Goal: Communication & Community: Answer question/provide support

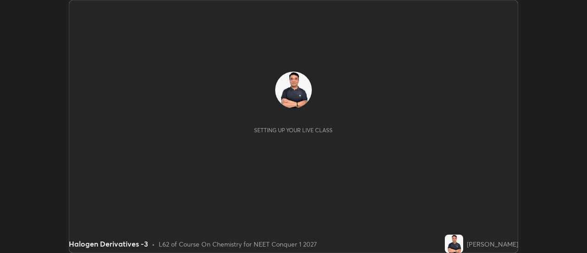
scroll to position [253, 587]
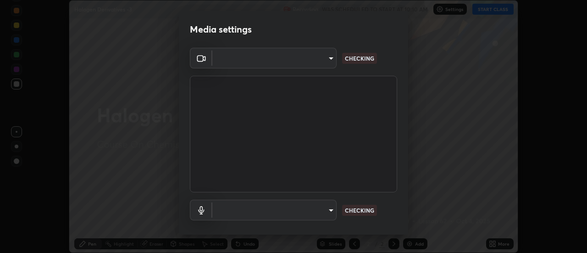
type input "dff715f2b8103cd99efd98edb1208d423aa6cea85c5a492e25875cbf54650d32"
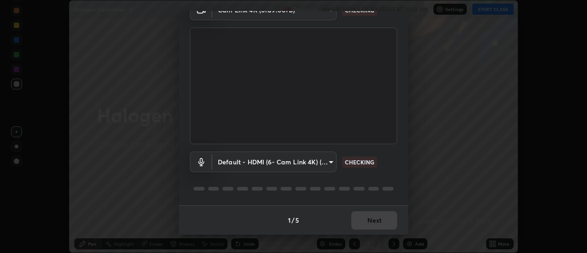
click at [328, 163] on body "Erase all Halogen Derivatives -3 Recording WAS SCHEDULED TO START AT 10:10 AM S…" at bounding box center [293, 126] width 587 height 253
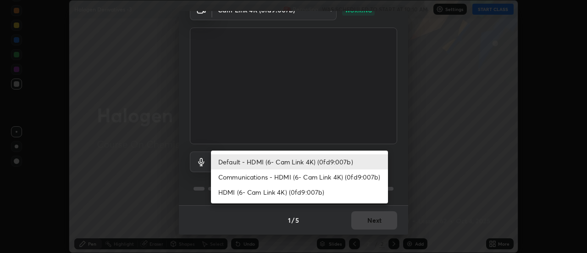
click at [318, 176] on li "Communications - HDMI (6- Cam Link 4K) (0fd9:007b)" at bounding box center [299, 176] width 177 height 15
type input "communications"
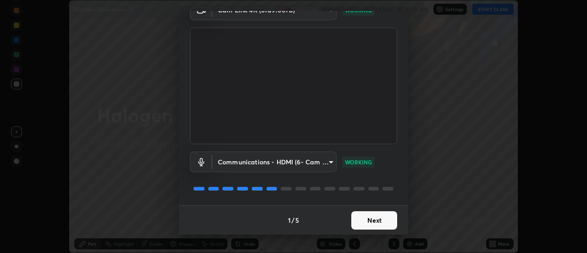
click at [374, 216] on button "Next" at bounding box center [375, 220] width 46 height 18
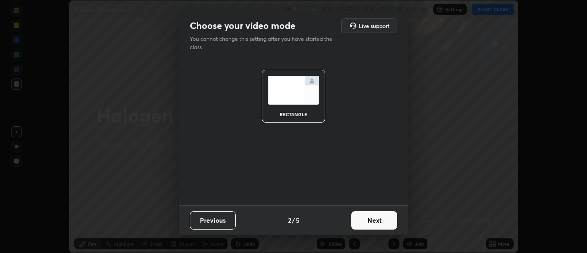
scroll to position [0, 0]
click at [392, 222] on button "Next" at bounding box center [375, 220] width 46 height 18
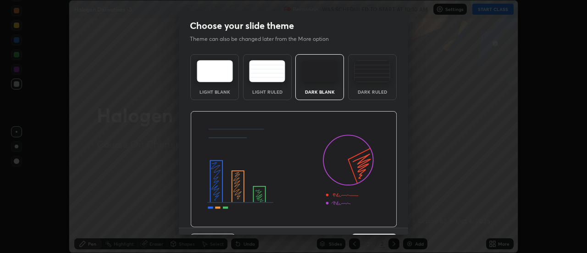
scroll to position [22, 0]
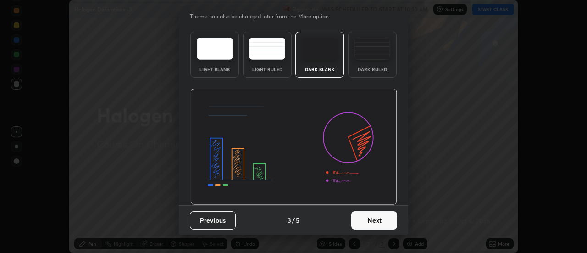
click at [385, 219] on button "Next" at bounding box center [375, 220] width 46 height 18
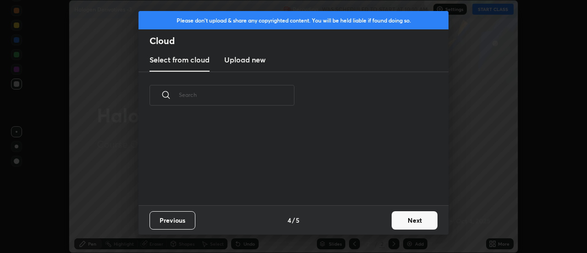
scroll to position [86, 295]
click at [407, 221] on button "Next" at bounding box center [415, 220] width 46 height 18
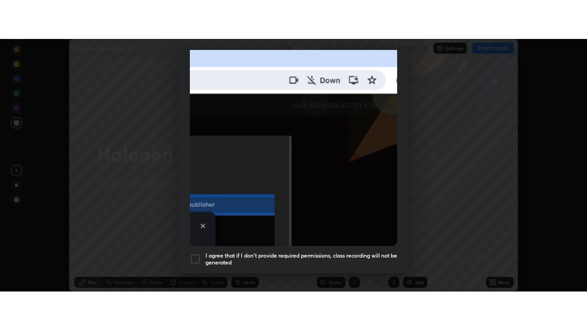
scroll to position [235, 0]
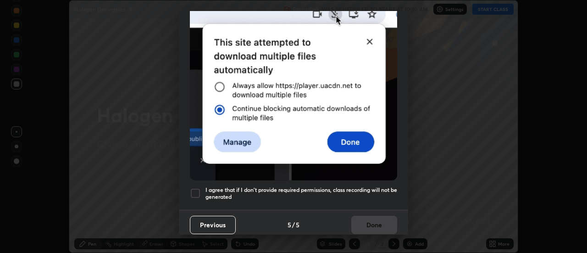
click at [198, 191] on div at bounding box center [195, 193] width 11 height 11
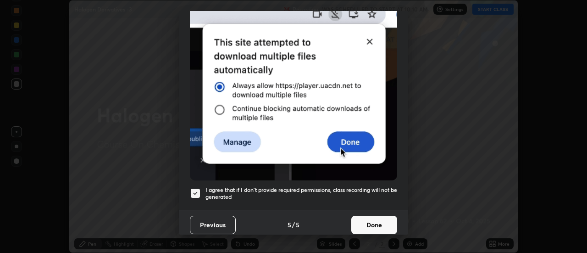
click at [378, 216] on button "Done" at bounding box center [375, 225] width 46 height 18
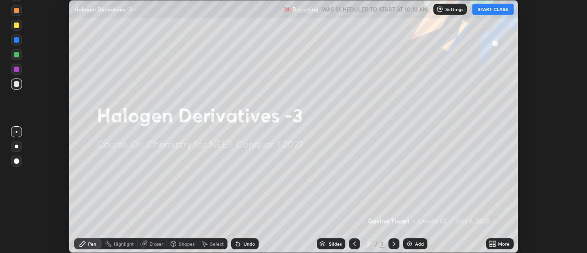
click at [492, 242] on icon at bounding box center [491, 242] width 2 height 2
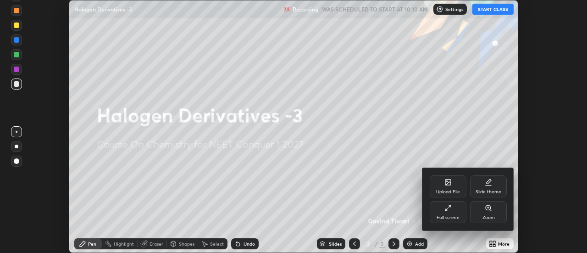
click at [459, 211] on div "Full screen" at bounding box center [448, 212] width 37 height 22
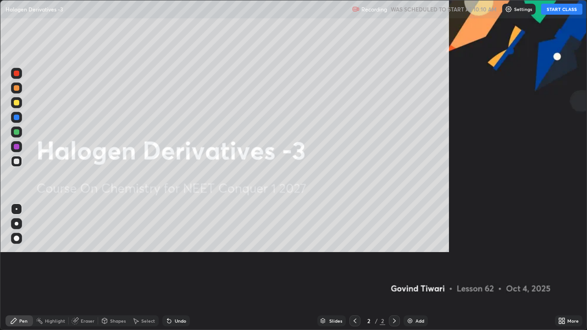
scroll to position [330, 587]
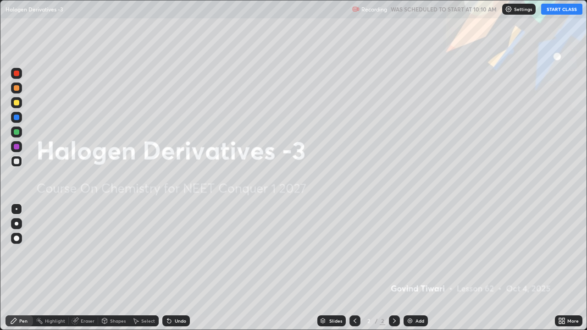
click at [562, 12] on button "START CLASS" at bounding box center [562, 9] width 41 height 11
click at [408, 252] on img at bounding box center [410, 321] width 7 height 7
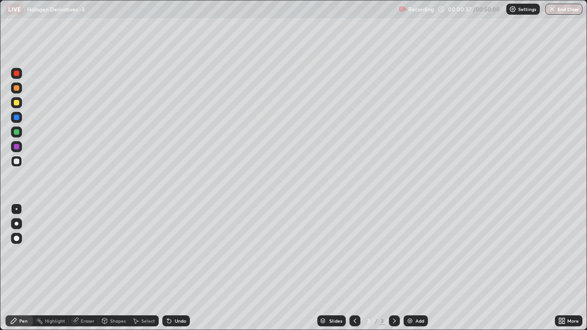
click at [17, 224] on div at bounding box center [17, 224] width 4 height 4
click at [17, 134] on div at bounding box center [17, 132] width 6 height 6
click at [20, 104] on div at bounding box center [16, 102] width 11 height 11
click at [16, 162] on div at bounding box center [17, 162] width 6 height 6
click at [407, 252] on img at bounding box center [410, 321] width 7 height 7
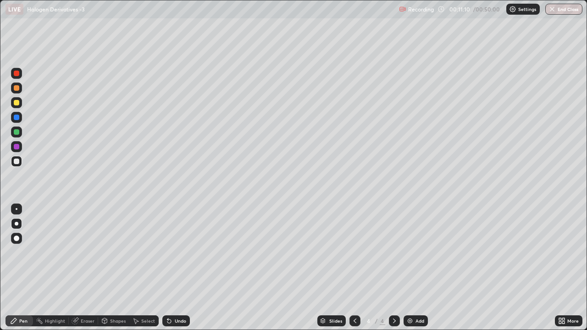
click at [408, 252] on img at bounding box center [410, 321] width 7 height 7
click at [81, 252] on div "Eraser" at bounding box center [88, 321] width 14 height 5
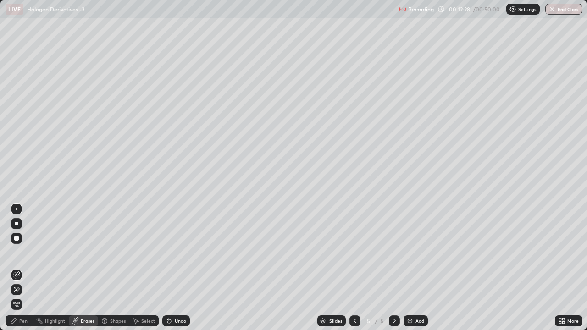
click at [20, 252] on div "Pen" at bounding box center [23, 321] width 8 height 5
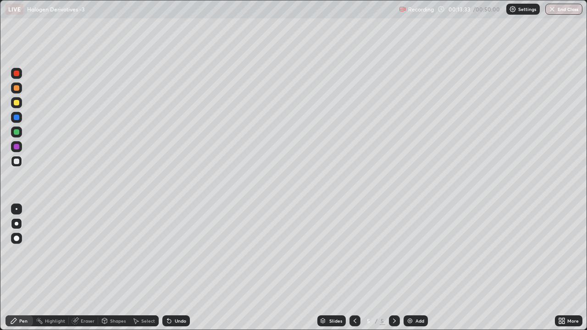
click at [17, 103] on div at bounding box center [17, 103] width 6 height 6
click at [16, 162] on div at bounding box center [17, 162] width 6 height 6
click at [407, 252] on img at bounding box center [410, 321] width 7 height 7
click at [15, 104] on div at bounding box center [17, 103] width 6 height 6
click at [17, 209] on div at bounding box center [17, 209] width 2 height 2
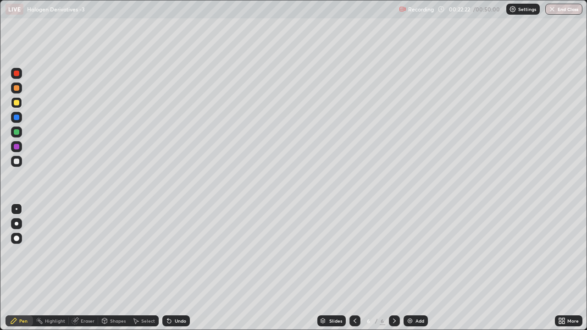
click at [17, 224] on div at bounding box center [17, 224] width 4 height 4
click at [16, 162] on div at bounding box center [17, 162] width 6 height 6
click at [392, 252] on icon at bounding box center [394, 321] width 7 height 7
click at [408, 252] on img at bounding box center [410, 321] width 7 height 7
click at [17, 209] on div at bounding box center [17, 209] width 2 height 2
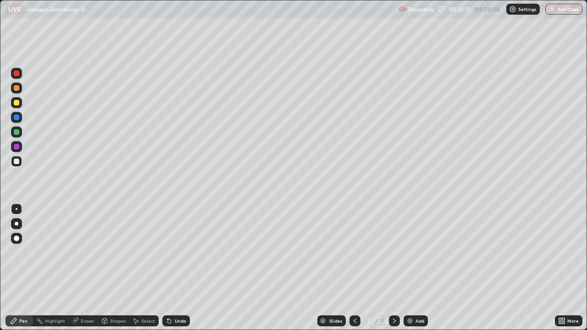
click at [15, 235] on div at bounding box center [16, 238] width 11 height 11
click at [16, 103] on div at bounding box center [17, 103] width 6 height 6
click at [17, 223] on div at bounding box center [17, 224] width 4 height 4
click at [17, 209] on div at bounding box center [17, 209] width 2 height 2
click at [17, 159] on div at bounding box center [17, 162] width 6 height 6
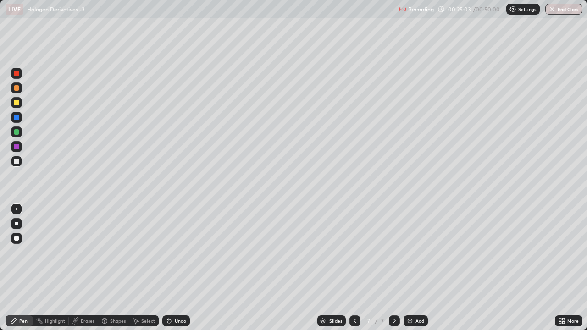
click at [78, 252] on icon at bounding box center [75, 321] width 7 height 7
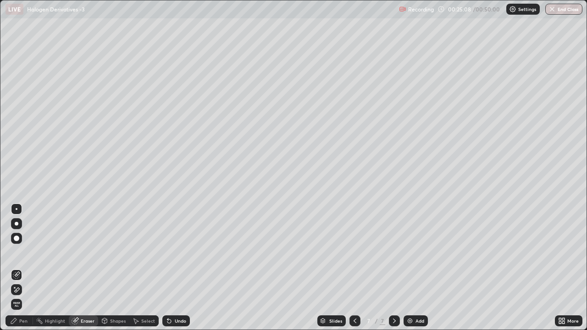
click at [15, 252] on icon at bounding box center [13, 321] width 7 height 7
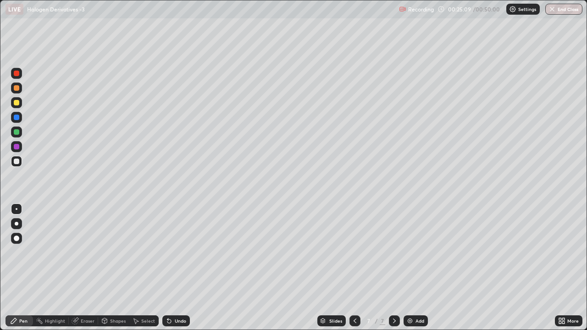
click at [17, 239] on div at bounding box center [17, 239] width 6 height 6
click at [17, 102] on div at bounding box center [17, 103] width 6 height 6
click at [17, 162] on div at bounding box center [17, 162] width 6 height 6
click at [17, 209] on div at bounding box center [17, 209] width 2 height 2
click at [18, 165] on div at bounding box center [16, 161] width 11 height 11
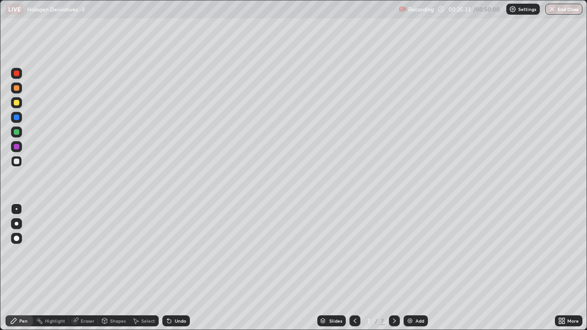
click at [16, 89] on div at bounding box center [17, 88] width 6 height 6
click at [74, 252] on icon at bounding box center [75, 322] width 6 height 6
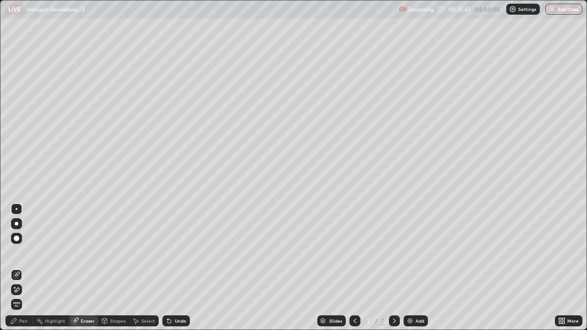
click at [17, 252] on icon at bounding box center [13, 321] width 7 height 7
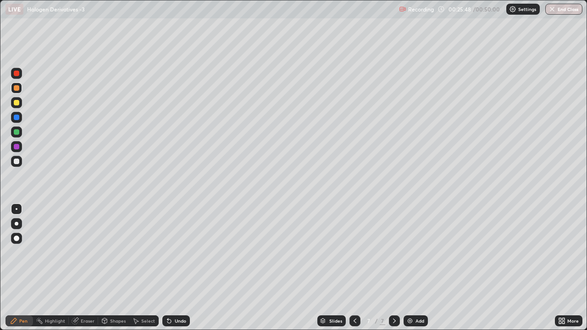
click at [15, 162] on div at bounding box center [17, 162] width 6 height 6
click at [17, 102] on div at bounding box center [17, 103] width 6 height 6
click at [17, 92] on div at bounding box center [16, 88] width 11 height 11
click at [19, 162] on div at bounding box center [17, 162] width 6 height 6
click at [86, 252] on div "Eraser" at bounding box center [88, 321] width 14 height 5
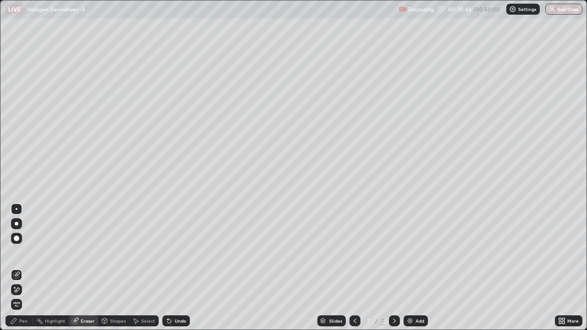
click at [21, 252] on div "Pen" at bounding box center [20, 321] width 28 height 11
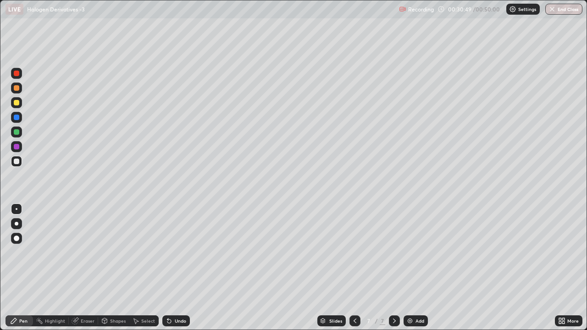
click at [17, 252] on div "Pen" at bounding box center [20, 321] width 28 height 11
click at [408, 252] on img at bounding box center [410, 321] width 7 height 7
click at [17, 104] on div at bounding box center [17, 103] width 6 height 6
click at [17, 224] on div at bounding box center [17, 224] width 4 height 4
click at [17, 163] on div at bounding box center [17, 162] width 6 height 6
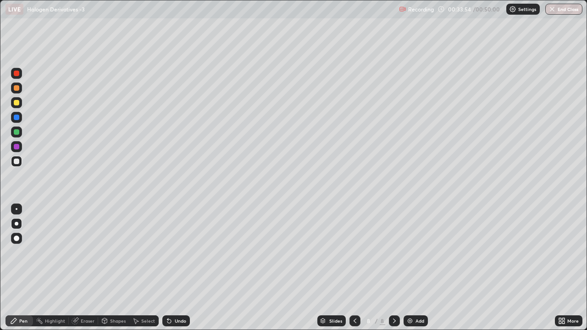
click at [15, 104] on div at bounding box center [17, 103] width 6 height 6
click at [17, 209] on div at bounding box center [17, 209] width 2 height 2
click at [14, 160] on div at bounding box center [17, 162] width 6 height 6
click at [16, 103] on div at bounding box center [17, 103] width 6 height 6
click at [15, 163] on div at bounding box center [17, 162] width 6 height 6
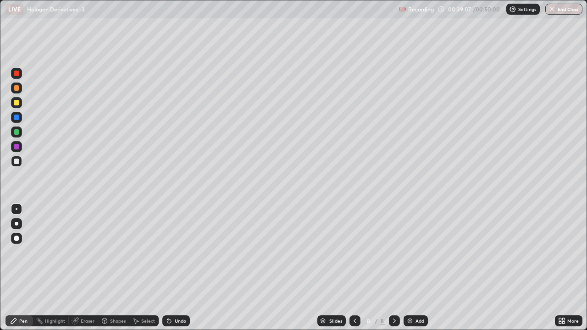
click at [394, 252] on icon at bounding box center [394, 321] width 7 height 7
click at [407, 252] on img at bounding box center [410, 321] width 7 height 7
click at [18, 104] on div at bounding box center [17, 103] width 6 height 6
click at [81, 252] on div "Eraser" at bounding box center [88, 321] width 14 height 5
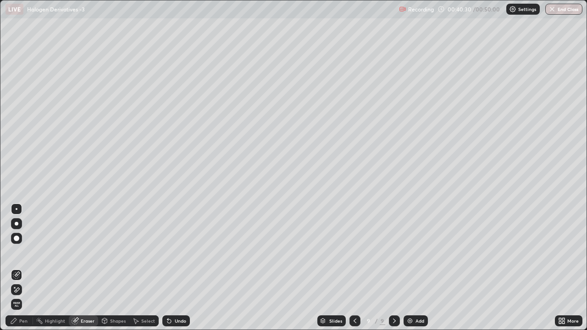
click at [18, 252] on icon at bounding box center [16, 290] width 7 height 8
click at [22, 252] on div "Pen" at bounding box center [23, 321] width 8 height 5
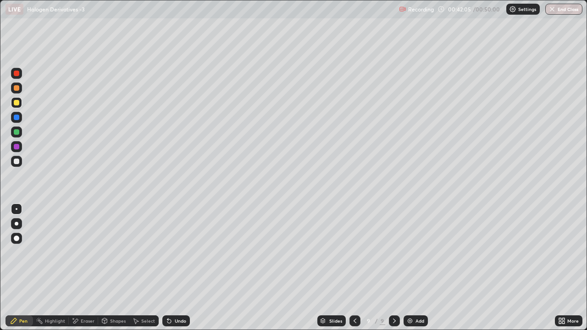
click at [16, 165] on div at bounding box center [16, 161] width 11 height 11
click at [411, 252] on img at bounding box center [410, 321] width 7 height 7
click at [16, 239] on div at bounding box center [17, 239] width 6 height 6
click at [13, 103] on div at bounding box center [16, 102] width 11 height 11
click at [17, 209] on div at bounding box center [17, 209] width 2 height 2
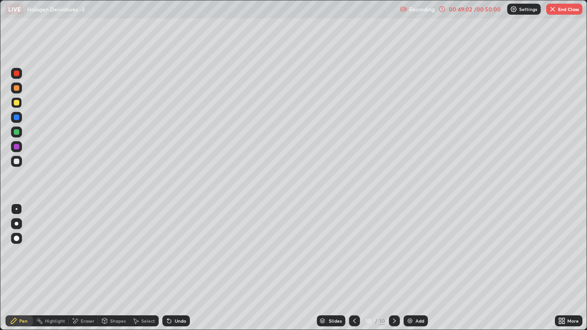
click at [353, 252] on icon at bounding box center [354, 321] width 3 height 5
click at [393, 252] on icon at bounding box center [394, 321] width 7 height 7
click at [408, 252] on img at bounding box center [410, 321] width 7 height 7
click at [17, 160] on div at bounding box center [17, 162] width 6 height 6
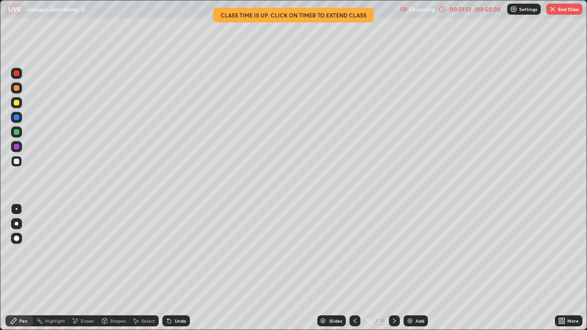
click at [567, 14] on button "End Class" at bounding box center [565, 9] width 36 height 11
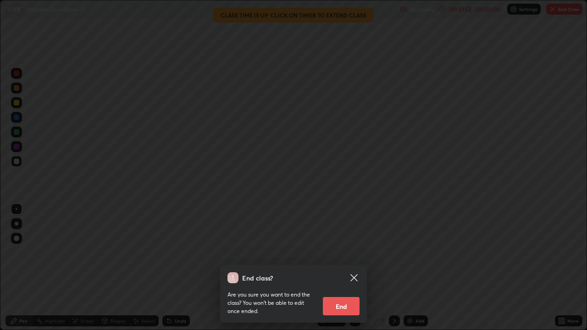
click at [345, 252] on button "End" at bounding box center [341, 306] width 37 height 18
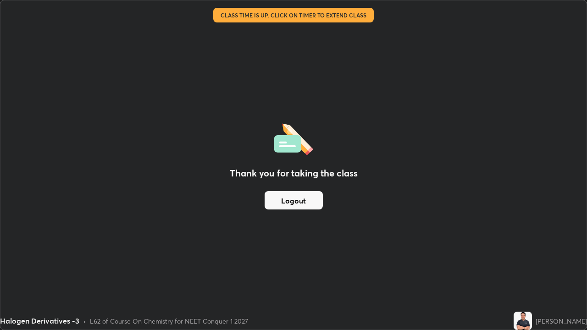
click at [298, 201] on button "Logout" at bounding box center [294, 200] width 58 height 18
click at [299, 198] on button "Logout" at bounding box center [294, 200] width 58 height 18
